Goal: Check status: Check status

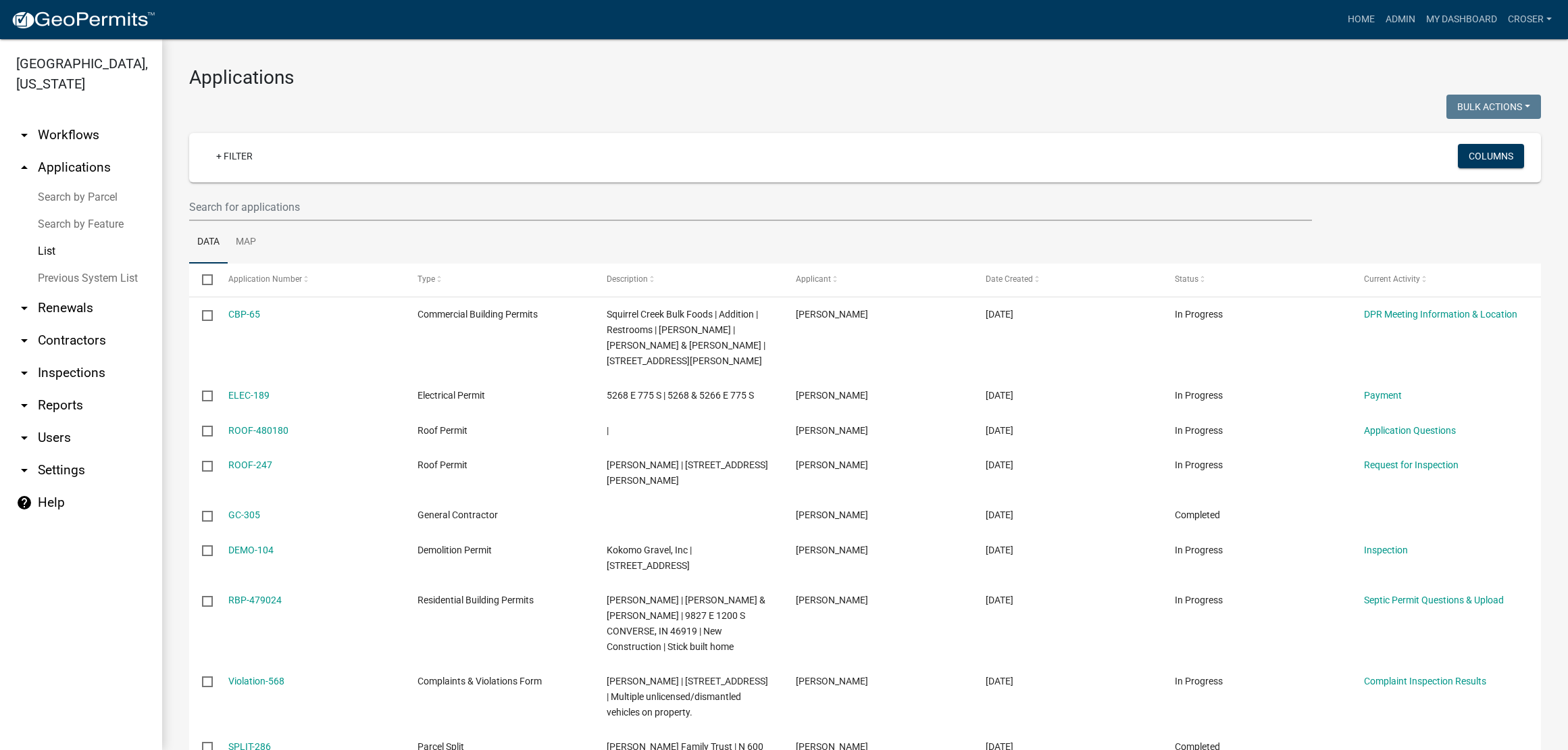
select select "3: 100"
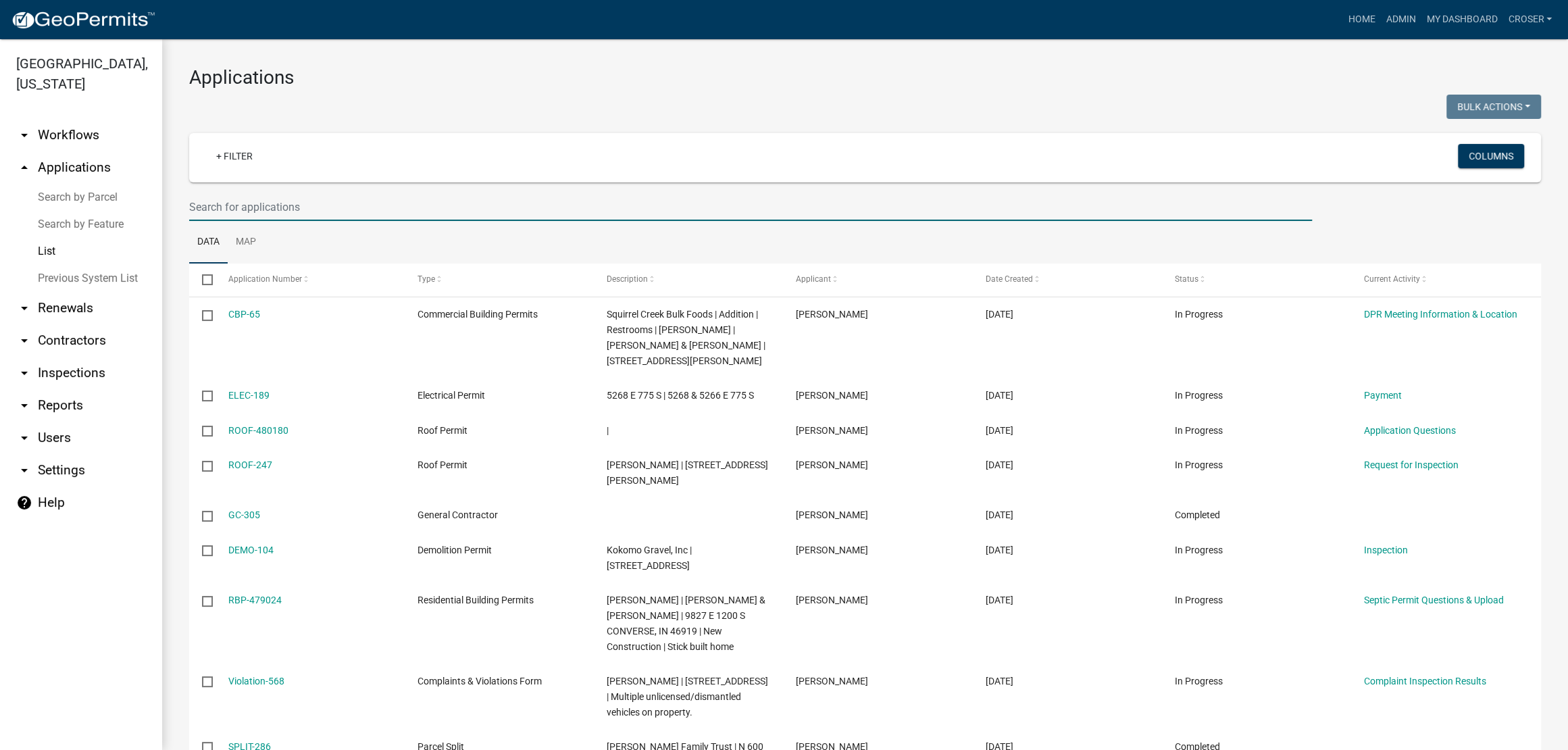
click at [319, 220] on input "text" at bounding box center [750, 206] width 1123 height 28
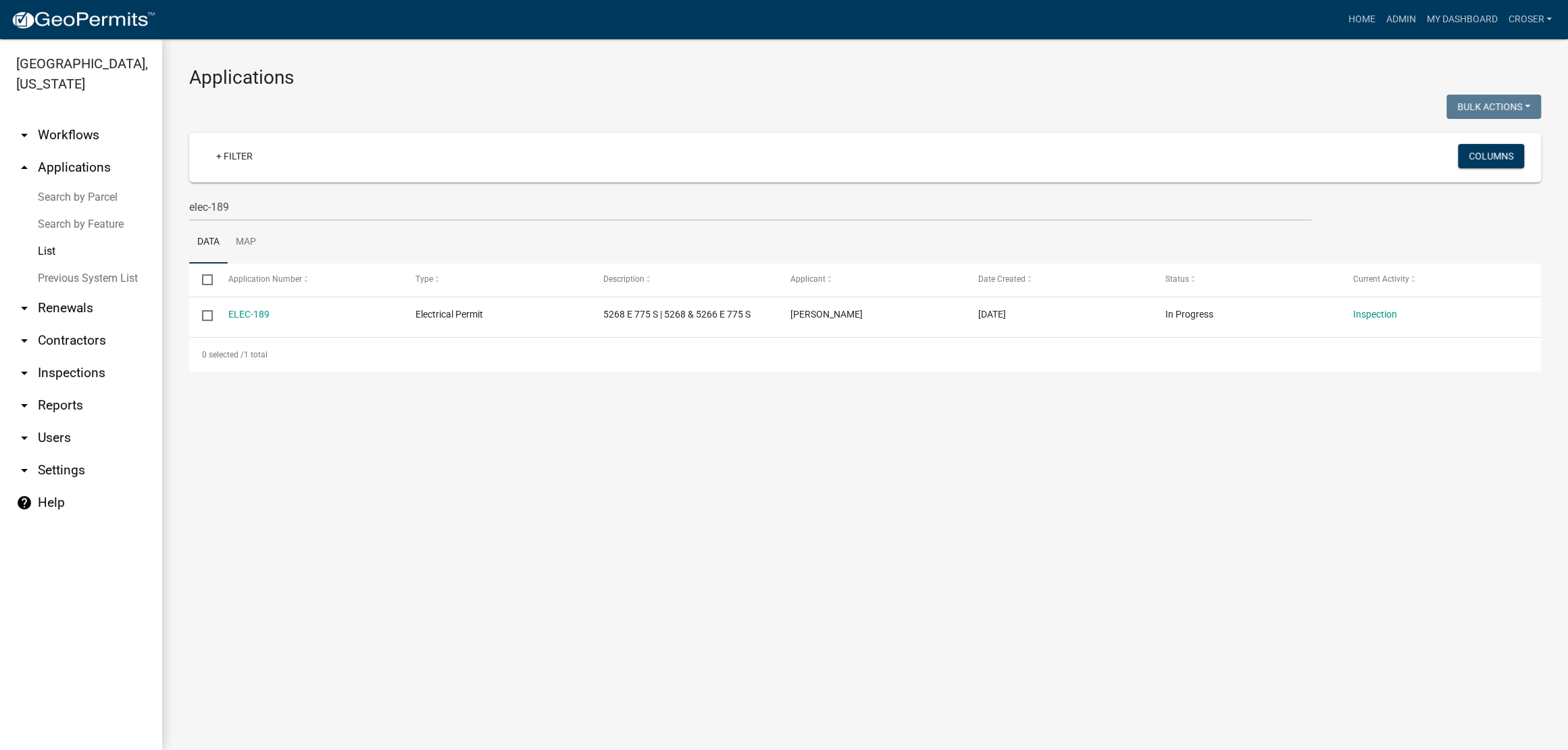
click at [1096, 488] on main "Applications Bulk Actions Void Expire Lock Withdraw + Filter Columns elec-189 D…" at bounding box center [865, 394] width 1406 height 710
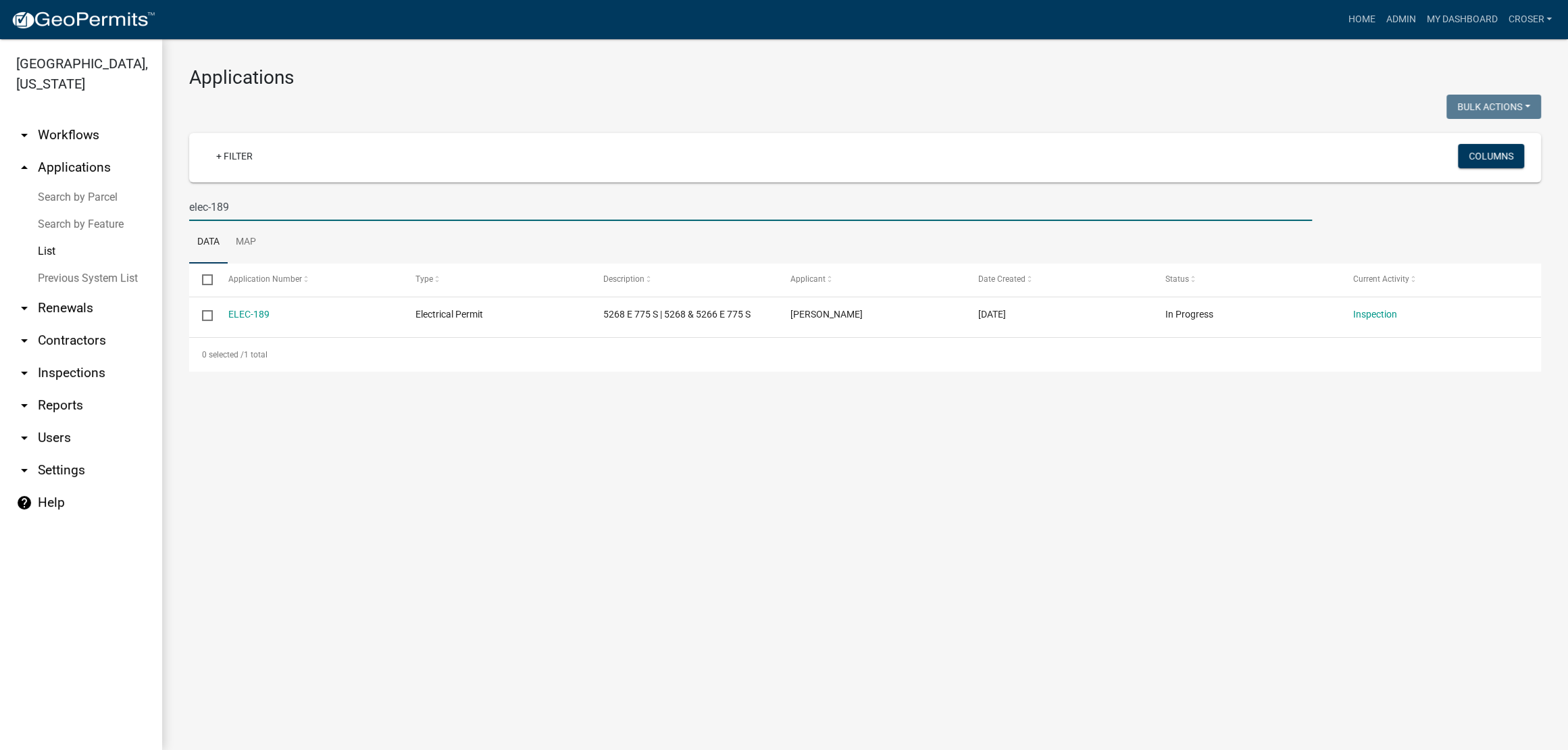
drag, startPoint x: 267, startPoint y: 243, endPoint x: 193, endPoint y: 239, distance: 74.1
click at [193, 220] on input "elec-189" at bounding box center [750, 206] width 1123 height 28
type input "e"
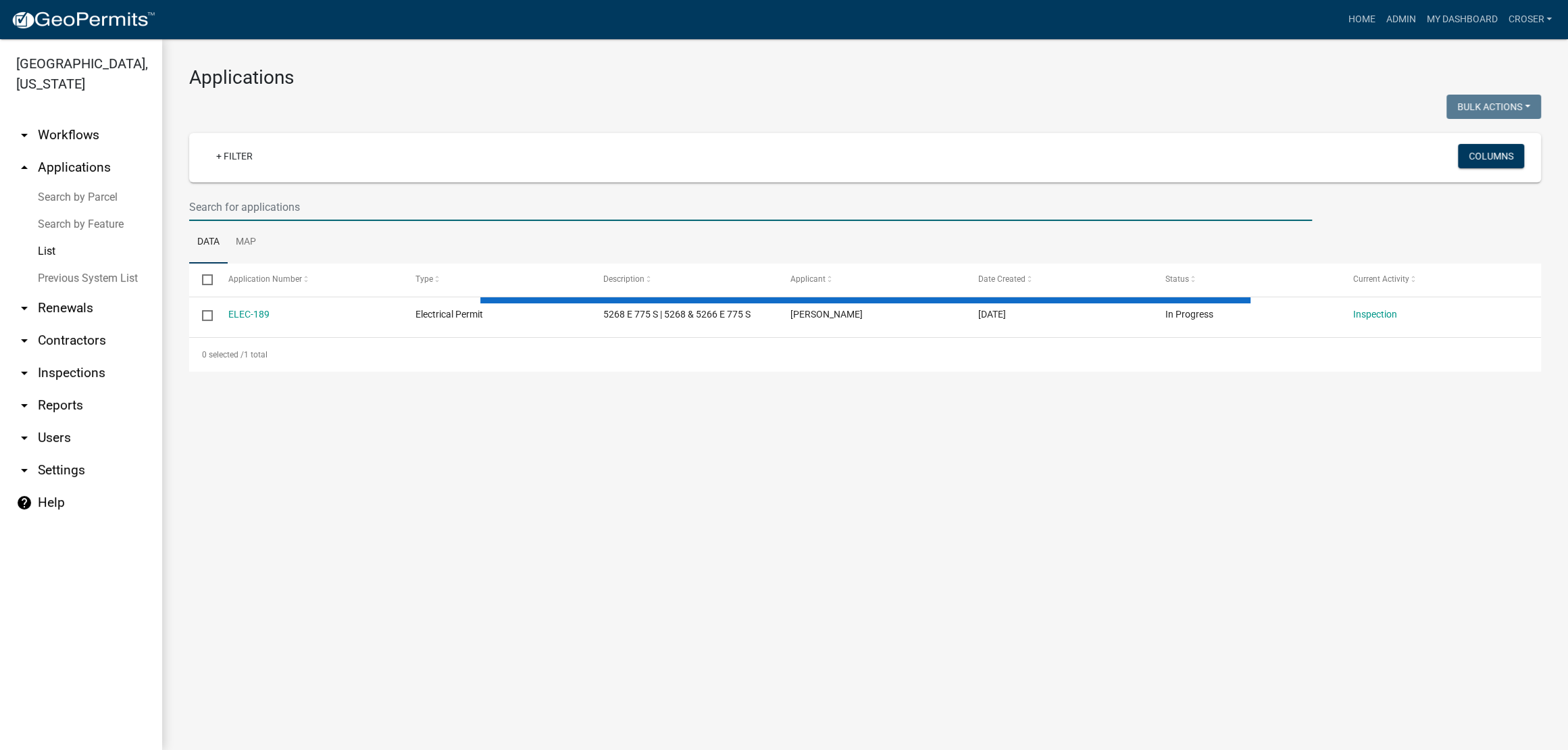
click at [1237, 635] on main "Applications Bulk Actions Void Expire Lock Withdraw + Filter Columns Data Map S…" at bounding box center [865, 394] width 1406 height 710
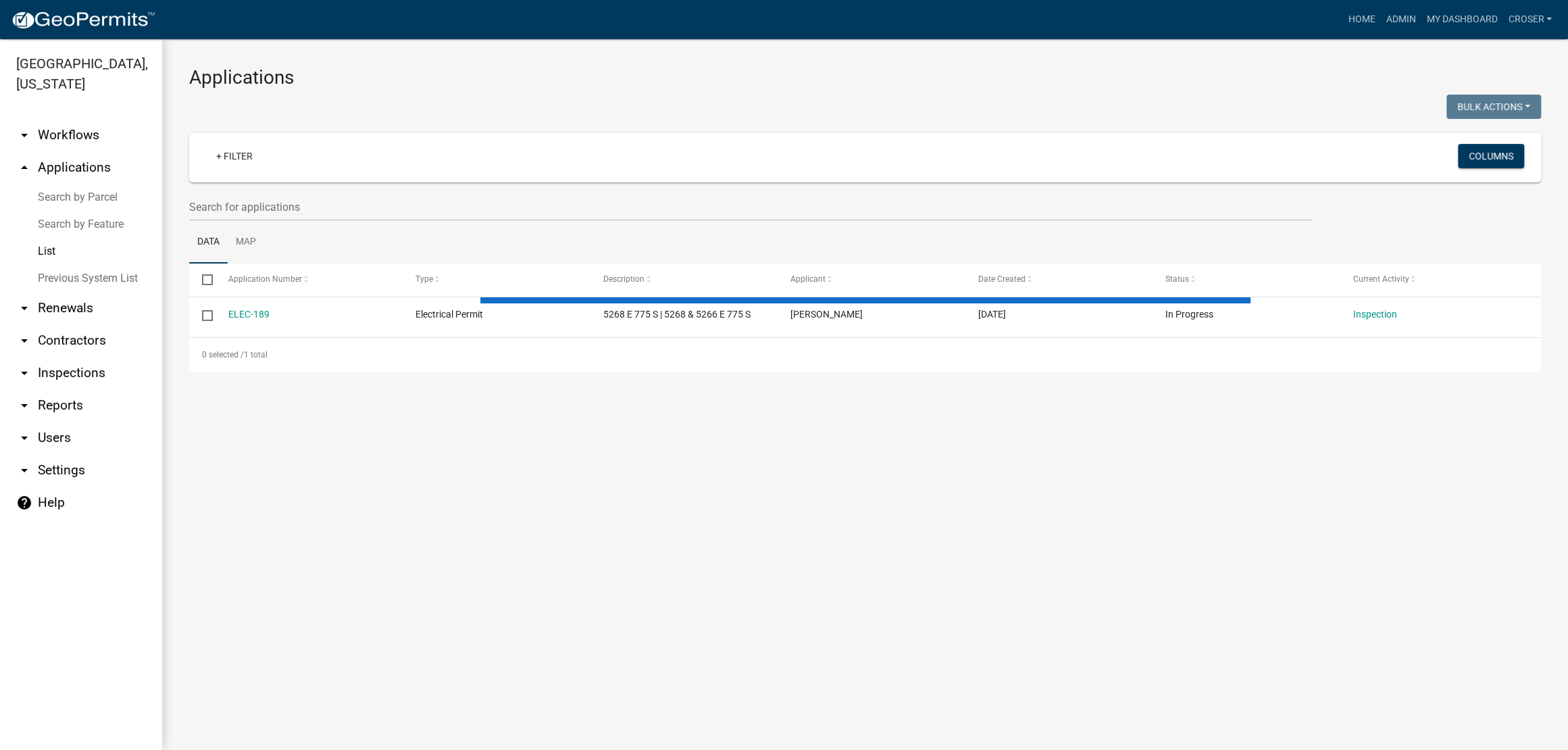
select select "3: 100"
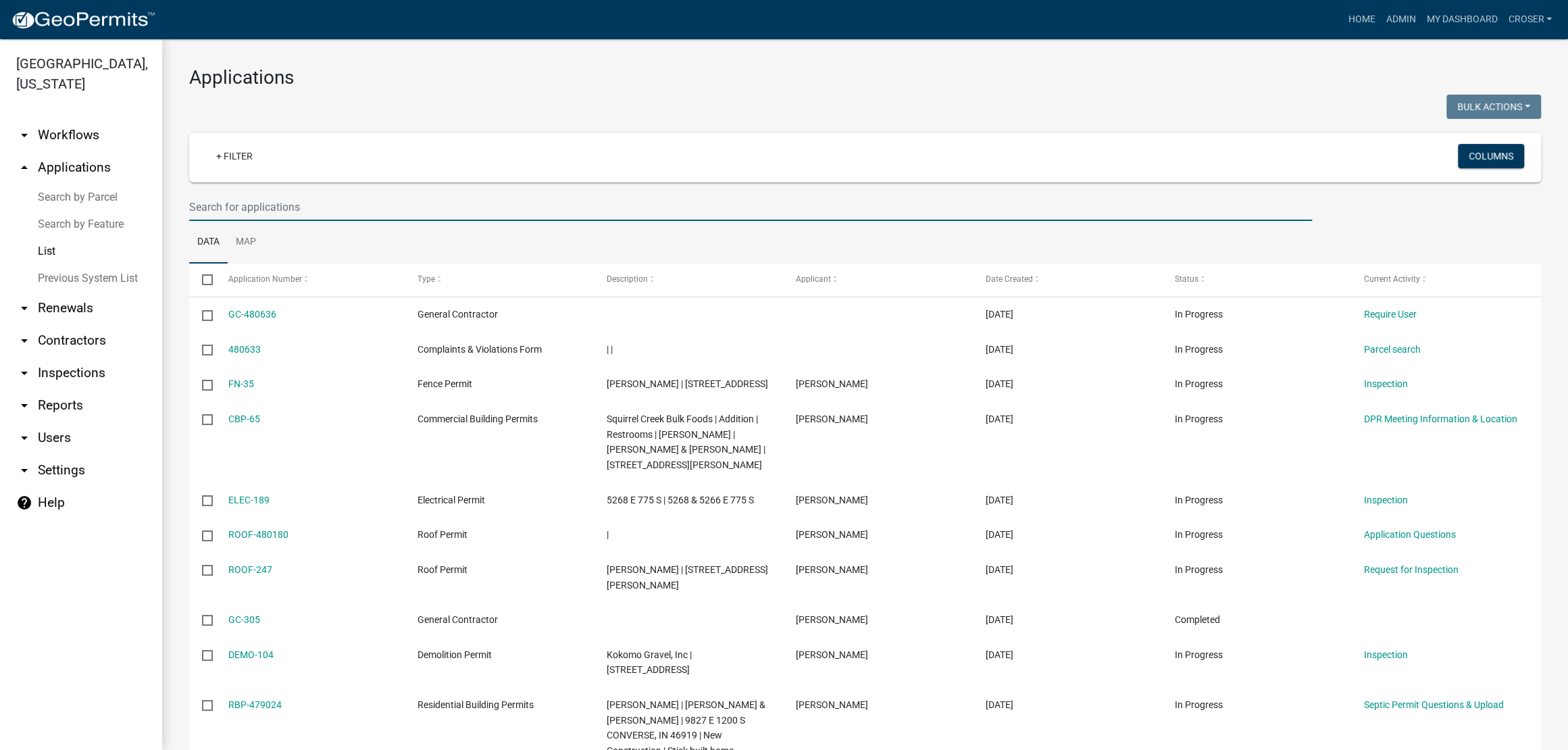
click at [523, 220] on input "text" at bounding box center [750, 206] width 1123 height 28
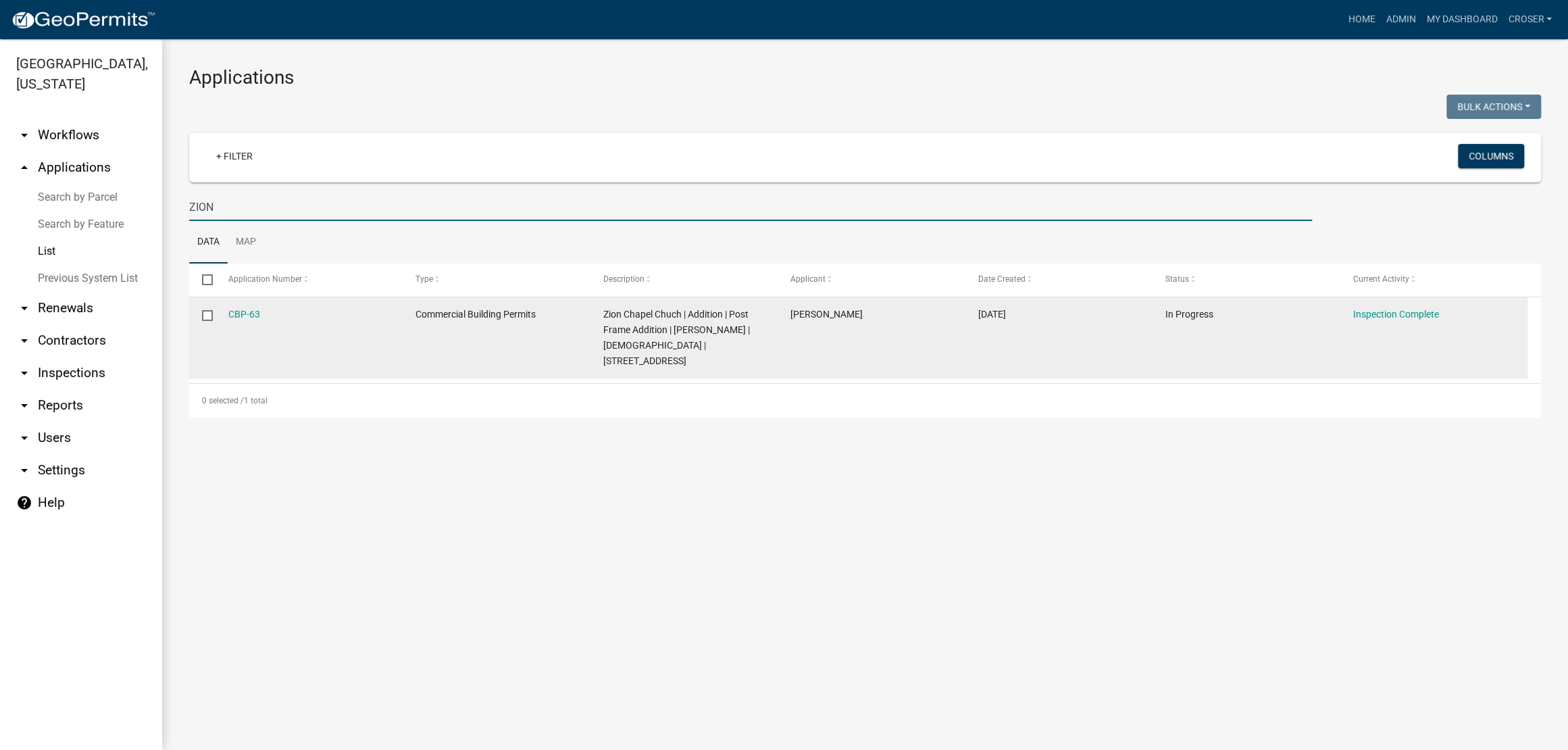
type input "ZION"
click at [259, 322] on div "CBP-63" at bounding box center [309, 315] width 161 height 16
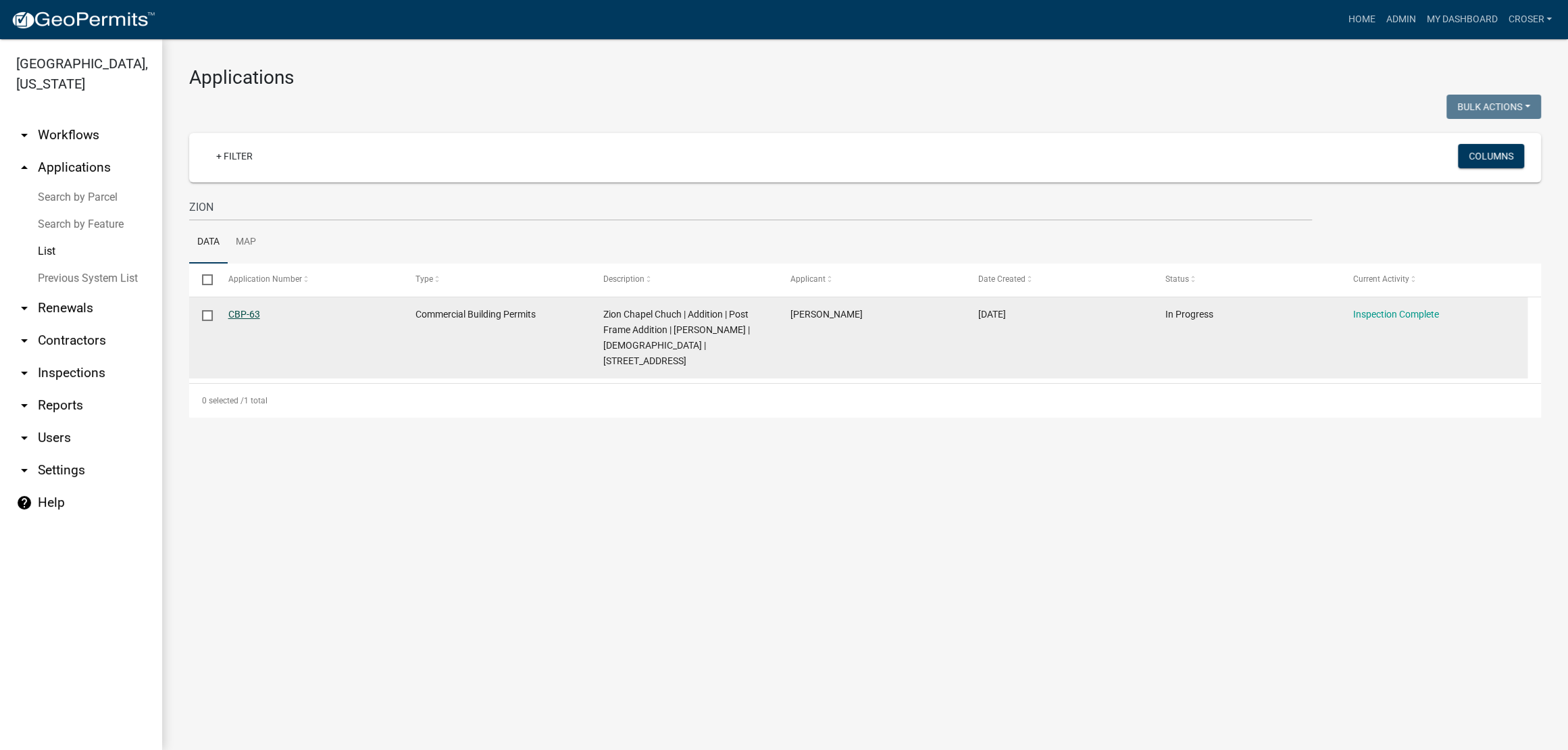
click at [258, 319] on link "CBP-63" at bounding box center [244, 315] width 32 height 11
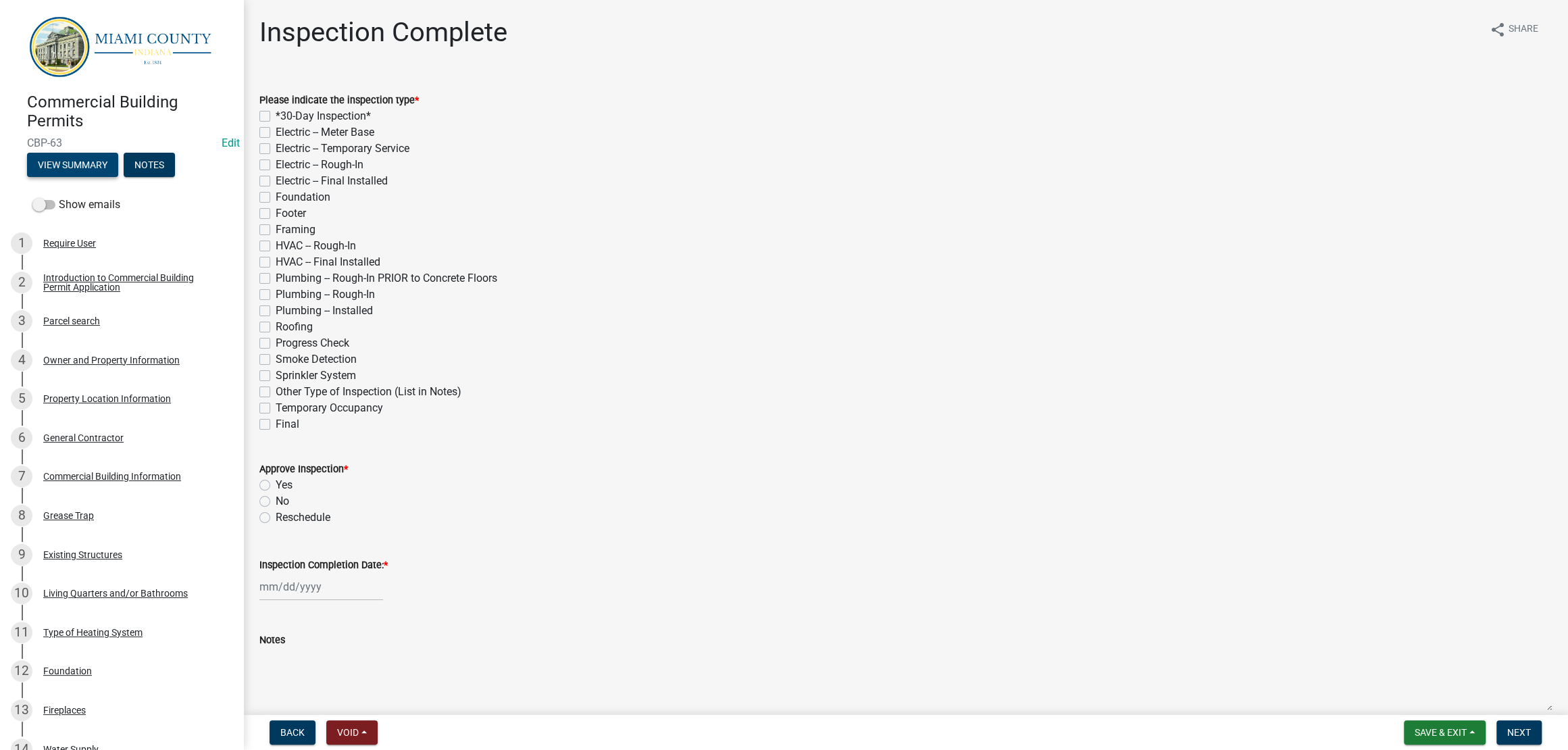
click at [55, 171] on button "View Summary" at bounding box center [72, 164] width 91 height 24
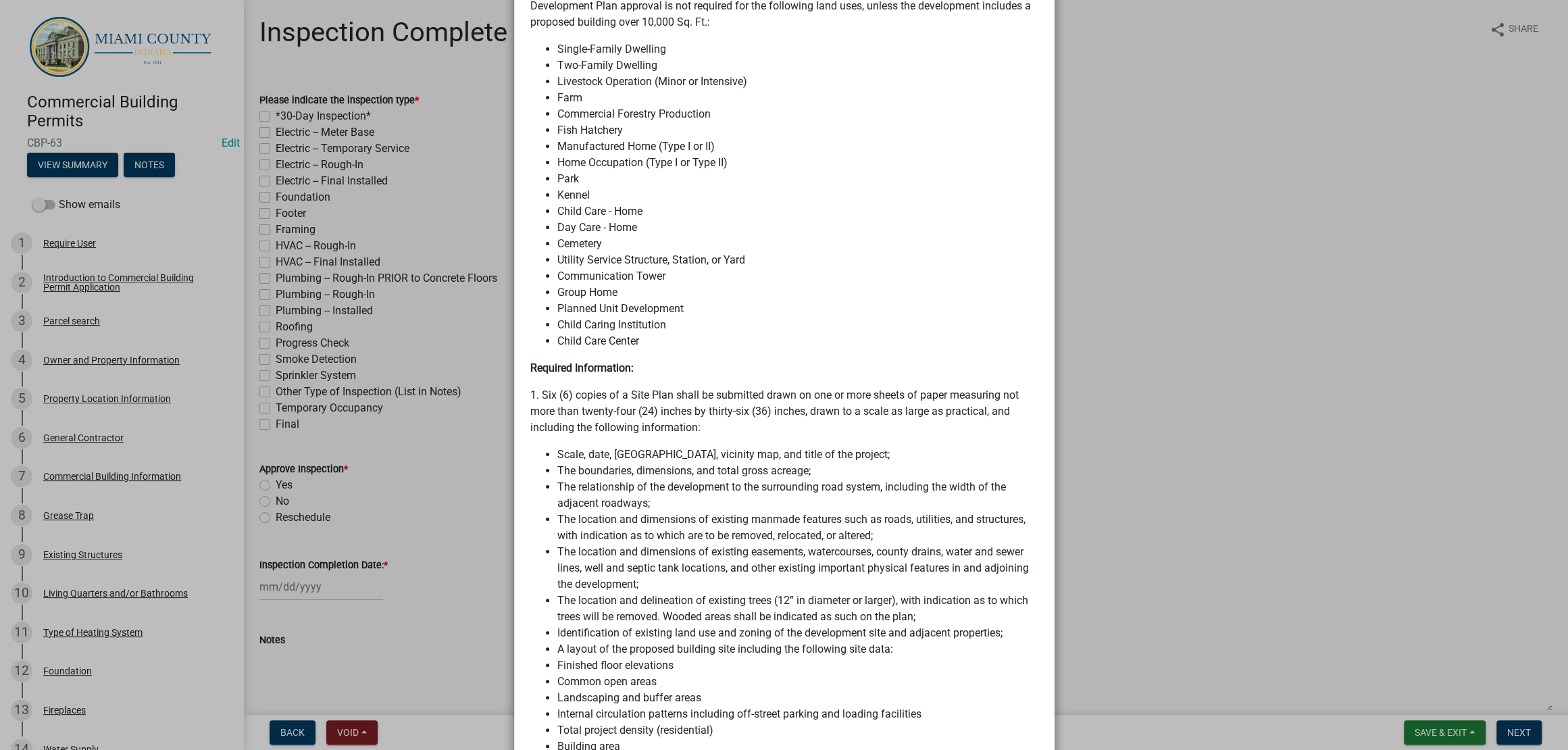
scroll to position [1435, 0]
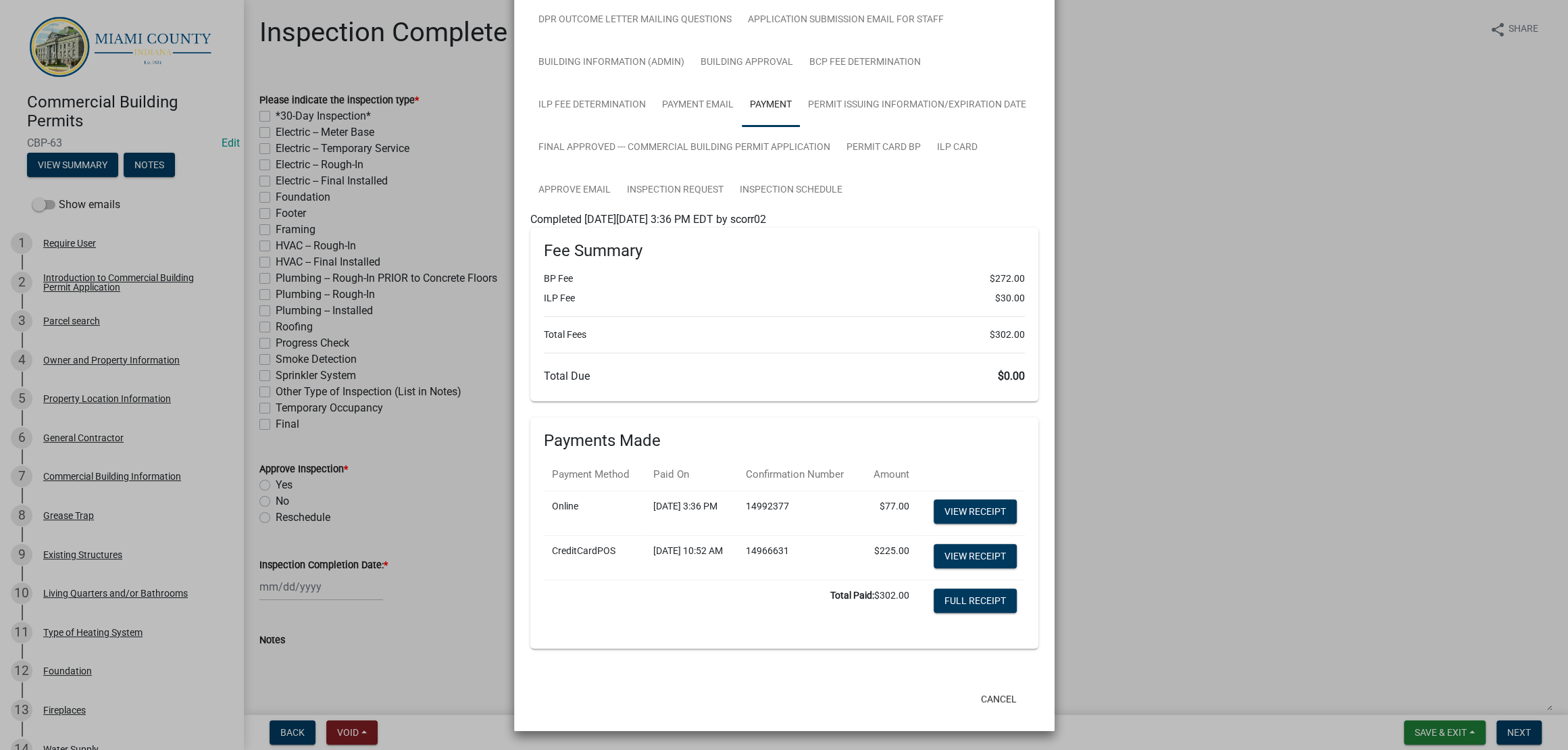
scroll to position [1955, 0]
click at [984, 687] on button "Cancel" at bounding box center [999, 698] width 58 height 24
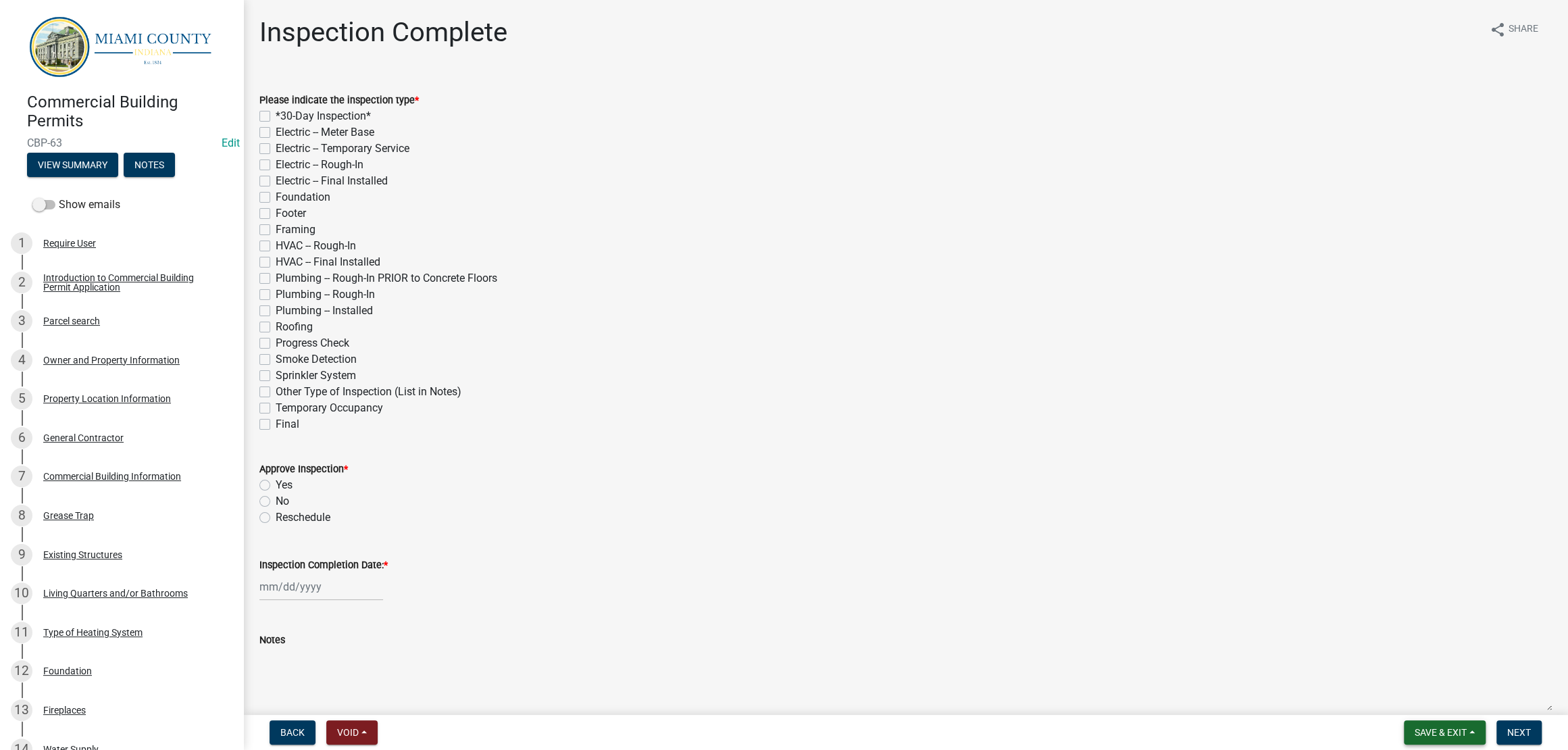
click at [1415, 727] on span "Save & Exit" at bounding box center [1441, 733] width 52 height 11
click at [1406, 684] on button "Save & Exit" at bounding box center [1432, 691] width 108 height 32
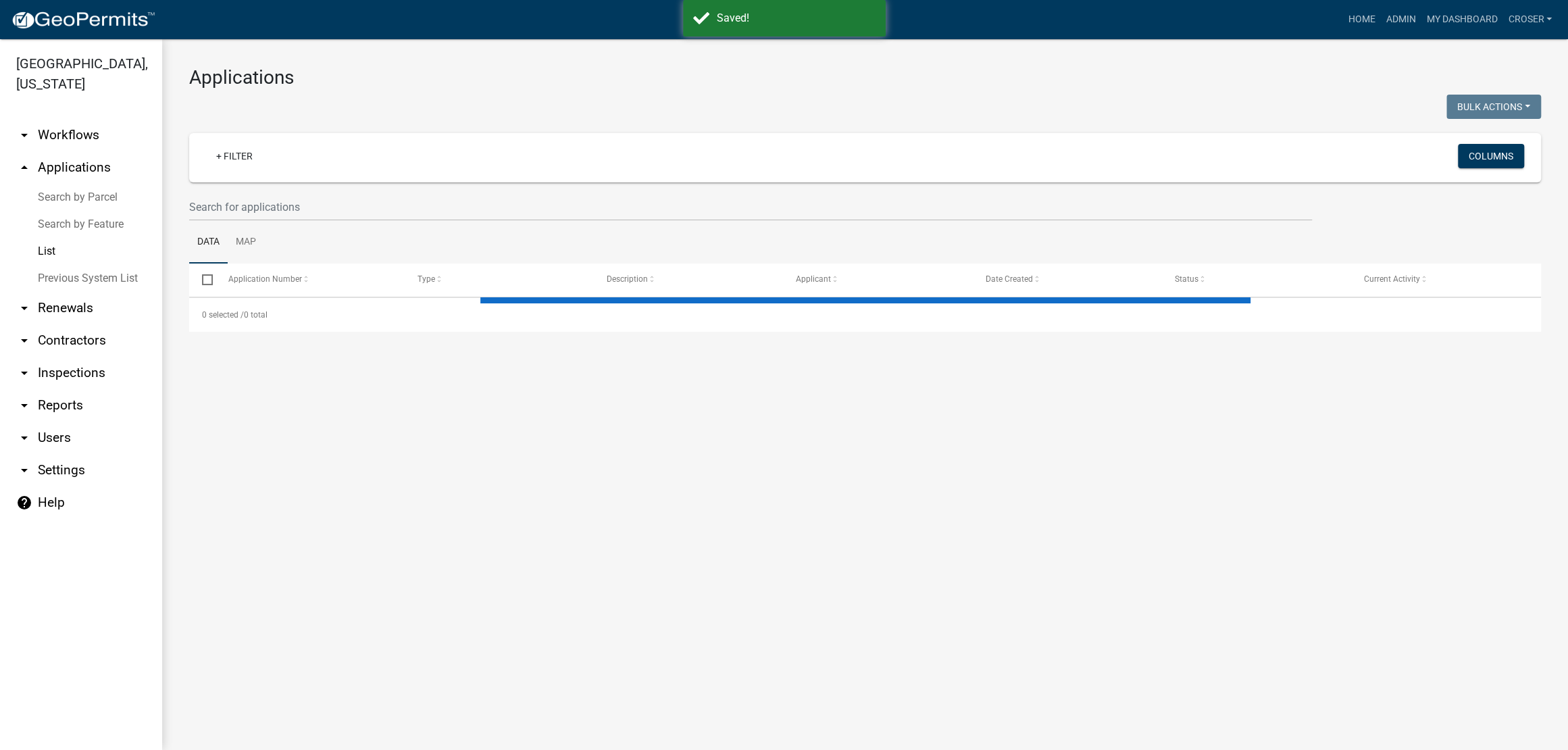
select select "3: 100"
